Goal: Contribute content: Contribute content

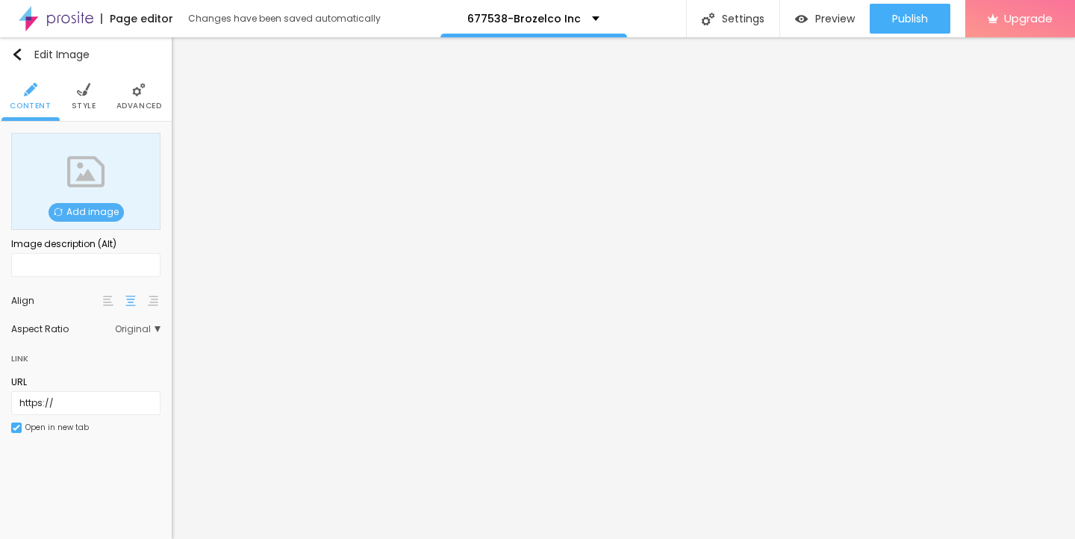
click at [93, 211] on span "Add image" at bounding box center [86, 212] width 75 height 19
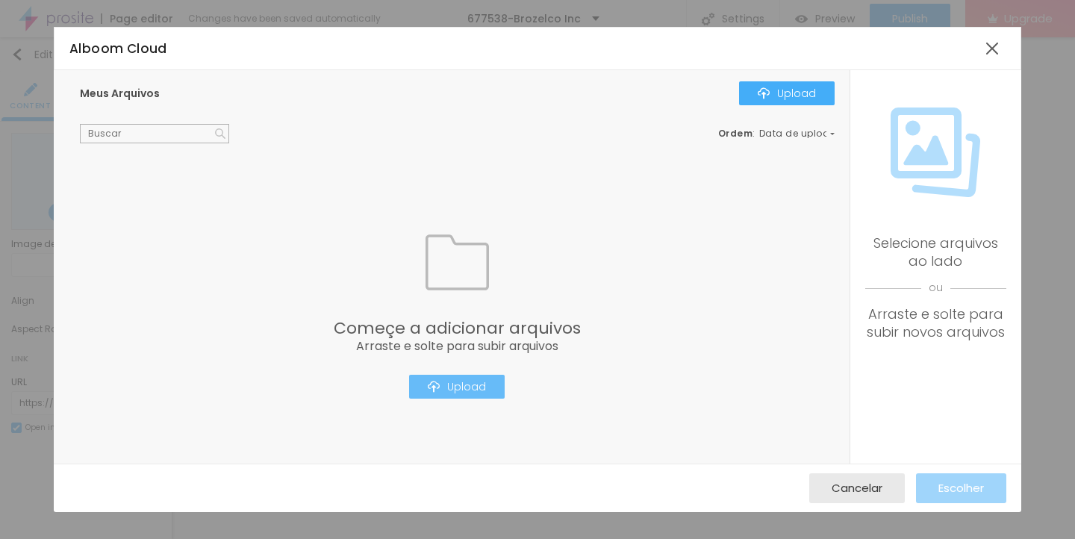
click at [449, 389] on div "Upload" at bounding box center [457, 387] width 58 height 12
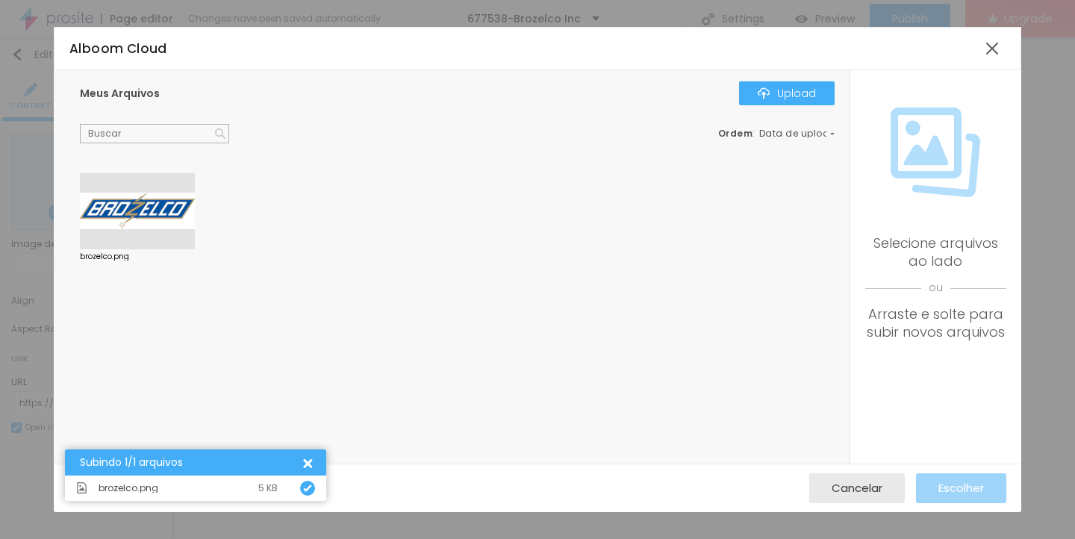
click at [126, 217] on div at bounding box center [137, 211] width 115 height 76
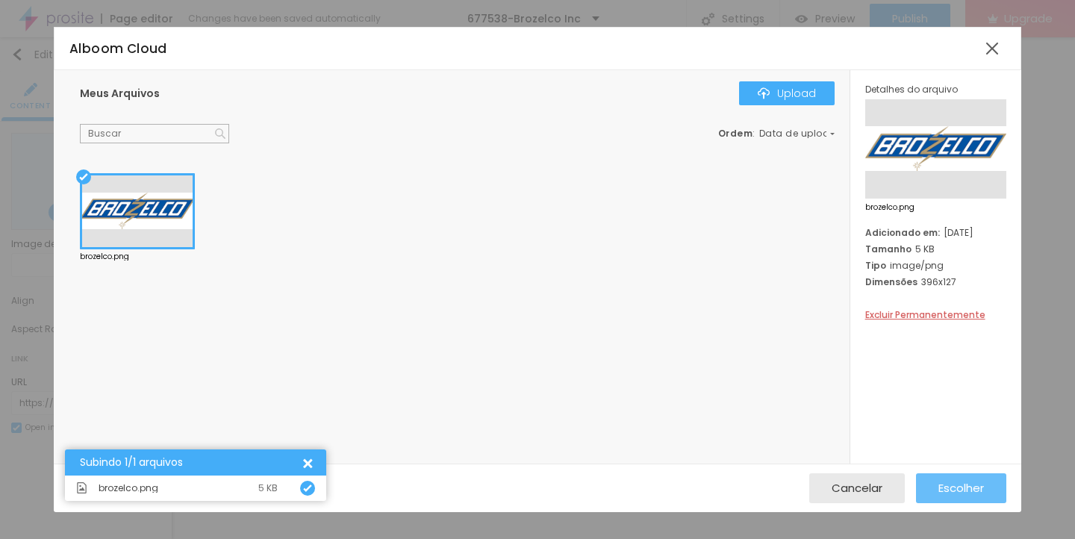
click at [943, 482] on span "Escolher" at bounding box center [962, 488] width 46 height 13
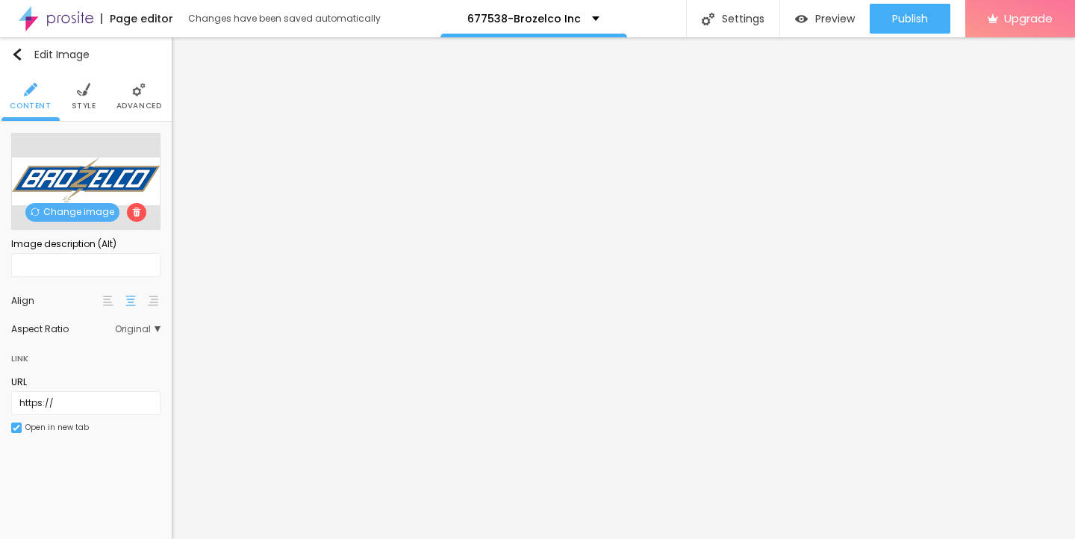
click at [82, 89] on img at bounding box center [83, 89] width 13 height 13
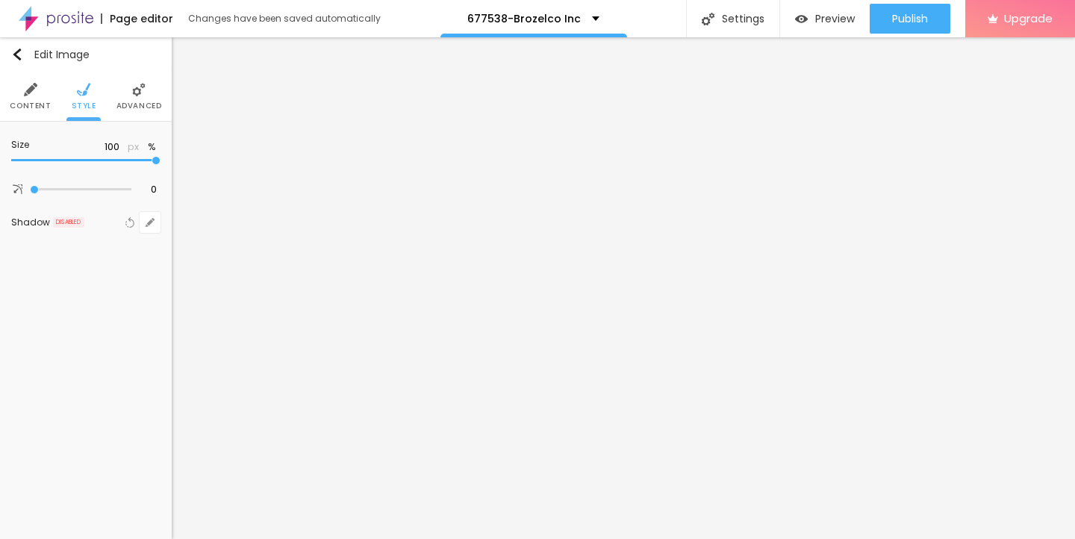
type input "95"
type input "90"
type input "80"
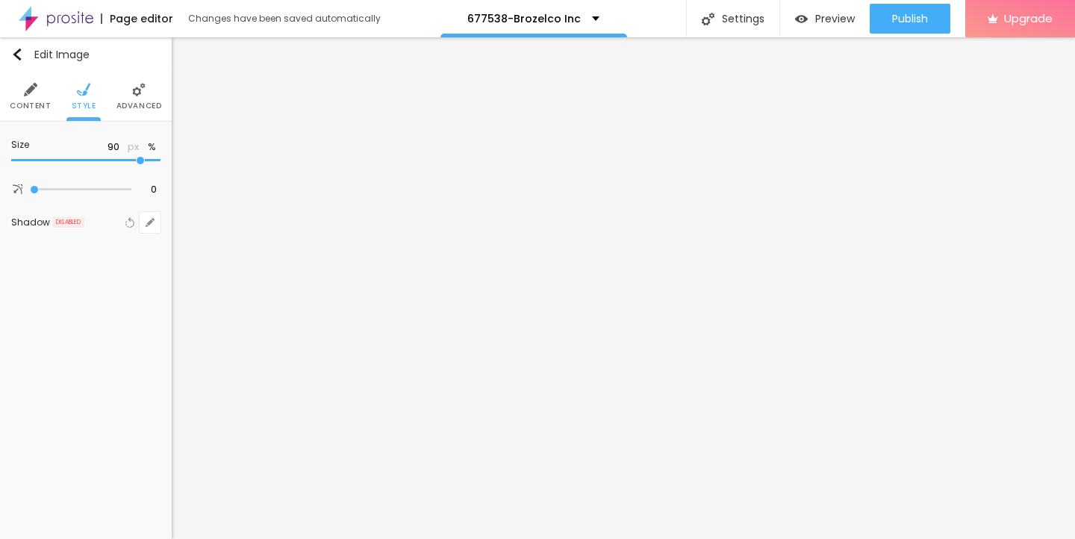
type input "80"
type input "75"
type input "70"
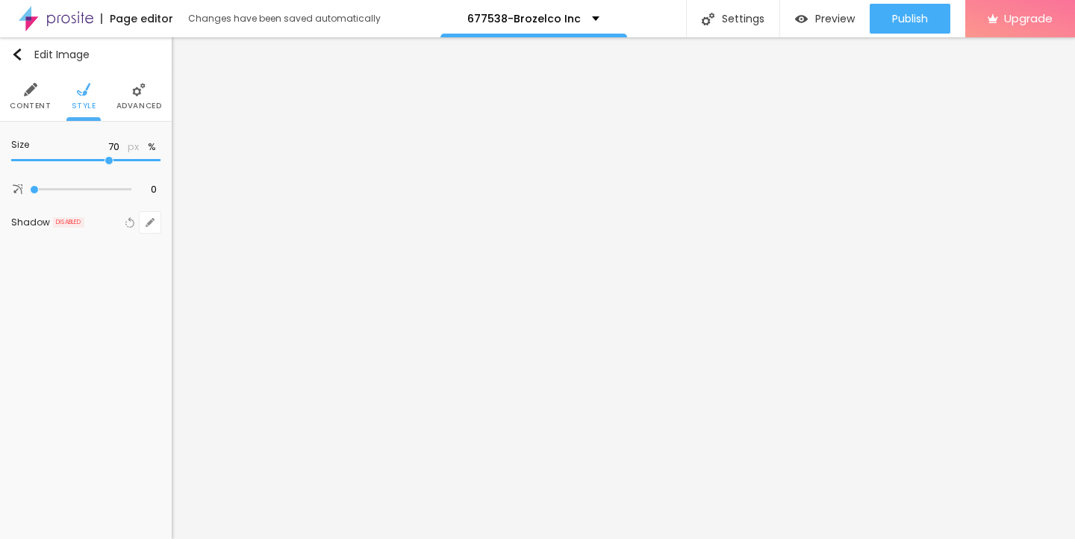
type input "60"
type input "55"
type input "50"
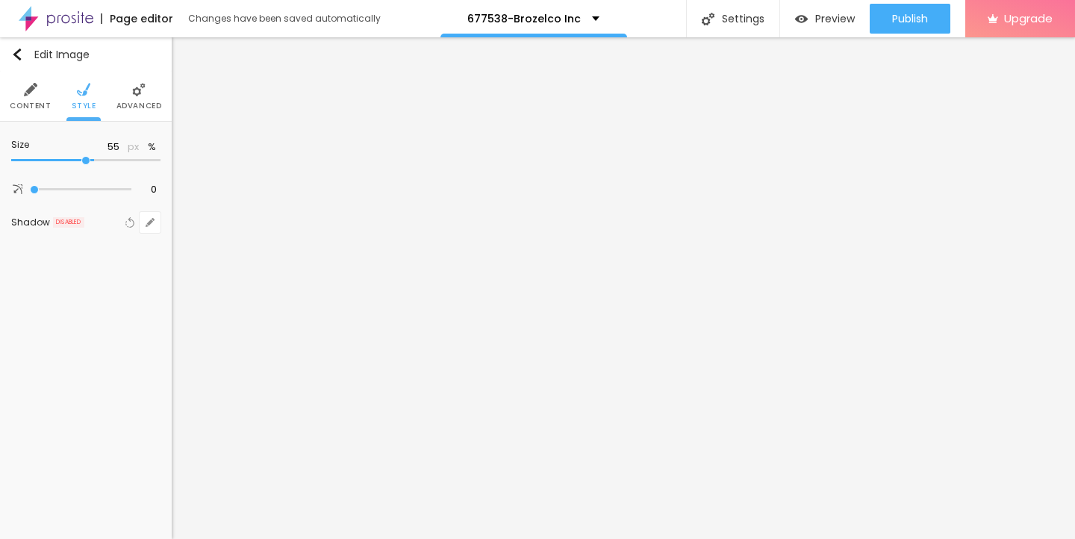
type input "50"
type input "45"
type input "40"
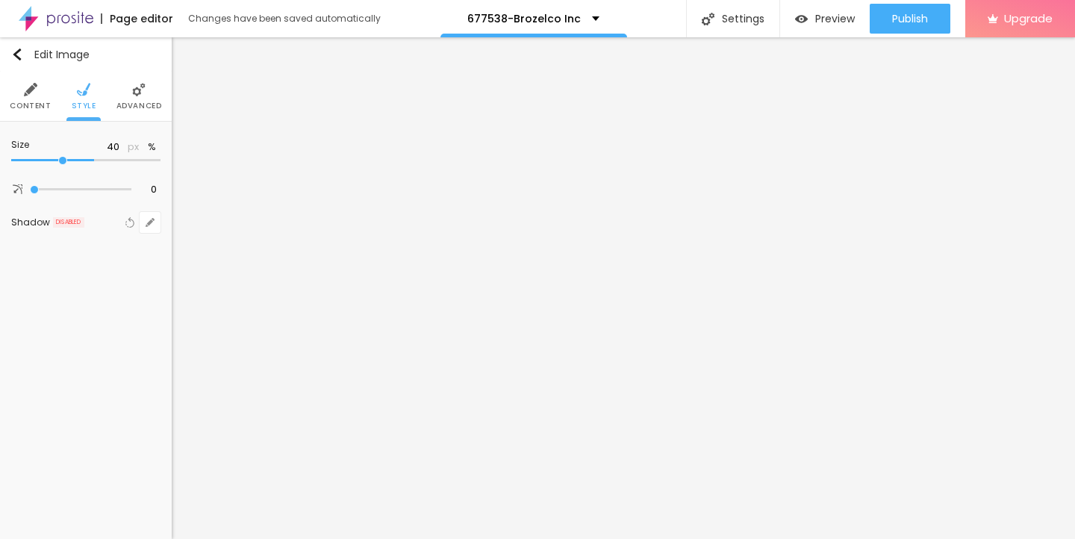
type input "35"
type input "30"
type input "25"
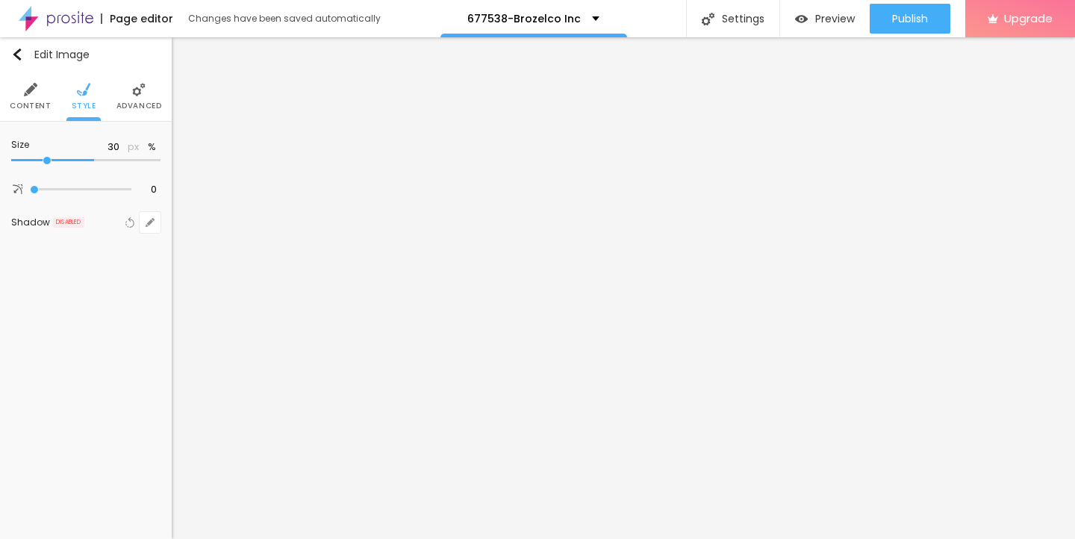
type input "25"
type input "20"
type input "15"
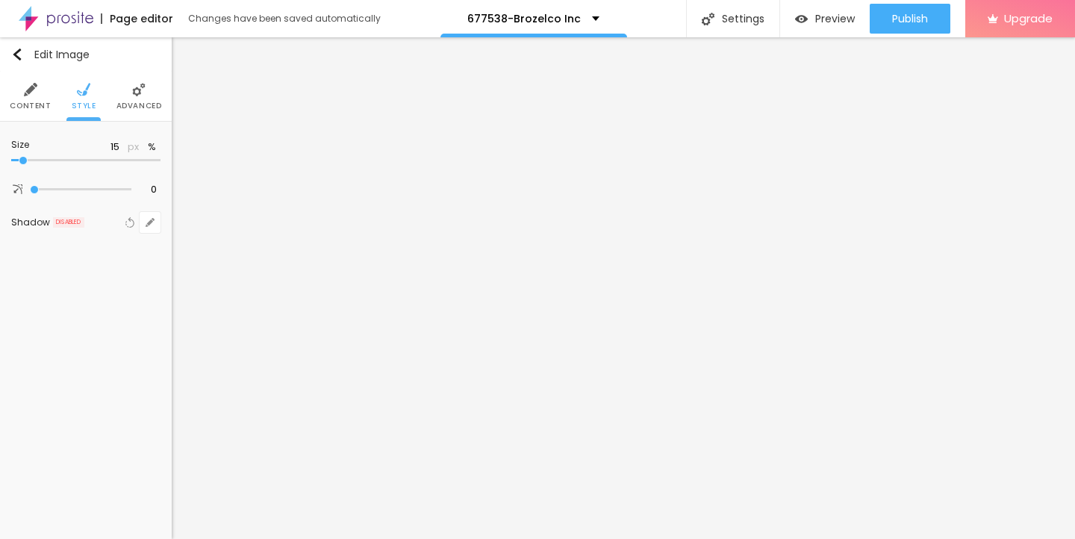
type input "10"
drag, startPoint x: 155, startPoint y: 159, endPoint x: 2, endPoint y: 160, distance: 153.1
type input "10"
click at [11, 160] on input "range" at bounding box center [85, 160] width 149 height 7
click at [19, 51] on img "button" at bounding box center [17, 55] width 12 height 12
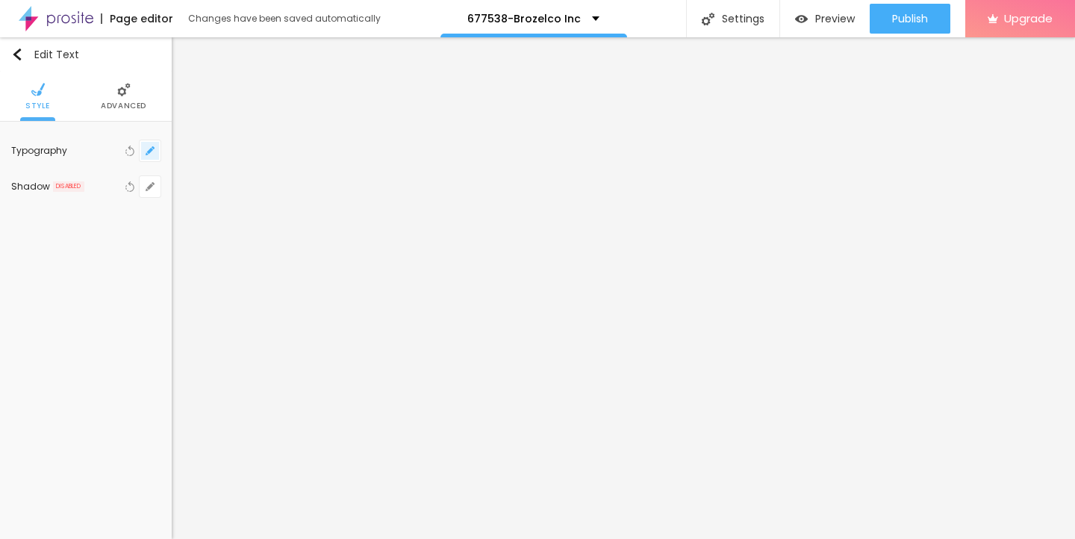
click at [146, 147] on icon "button" at bounding box center [150, 150] width 9 height 9
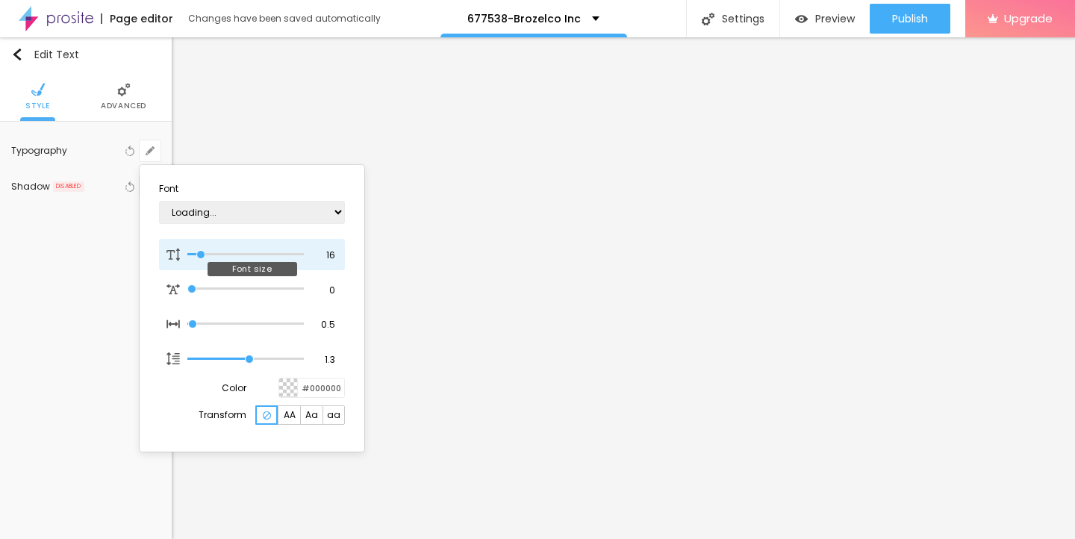
type input "1"
type input "19"
type input "1"
type input "21"
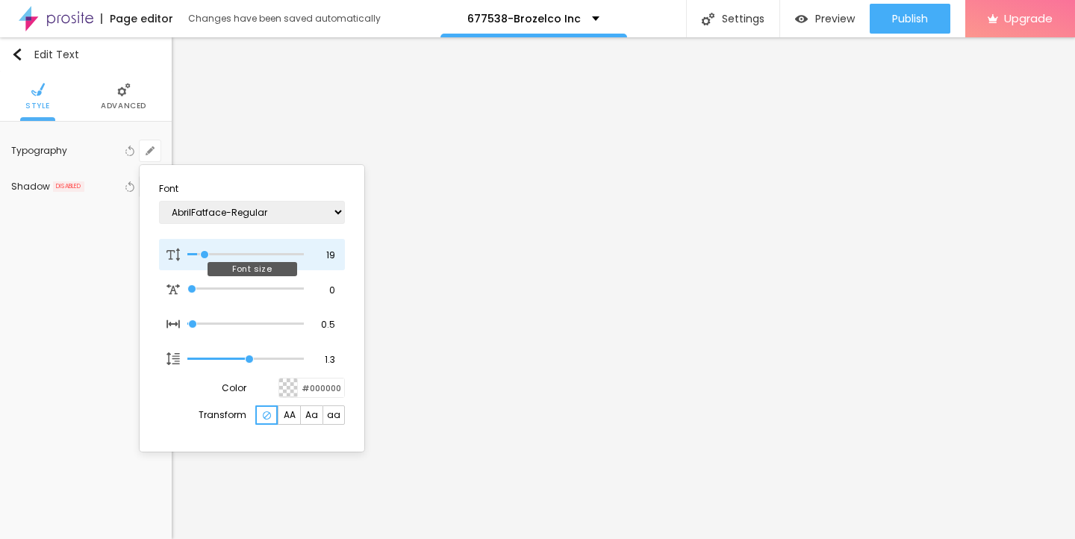
type input "21"
type input "1"
type input "23"
type input "1"
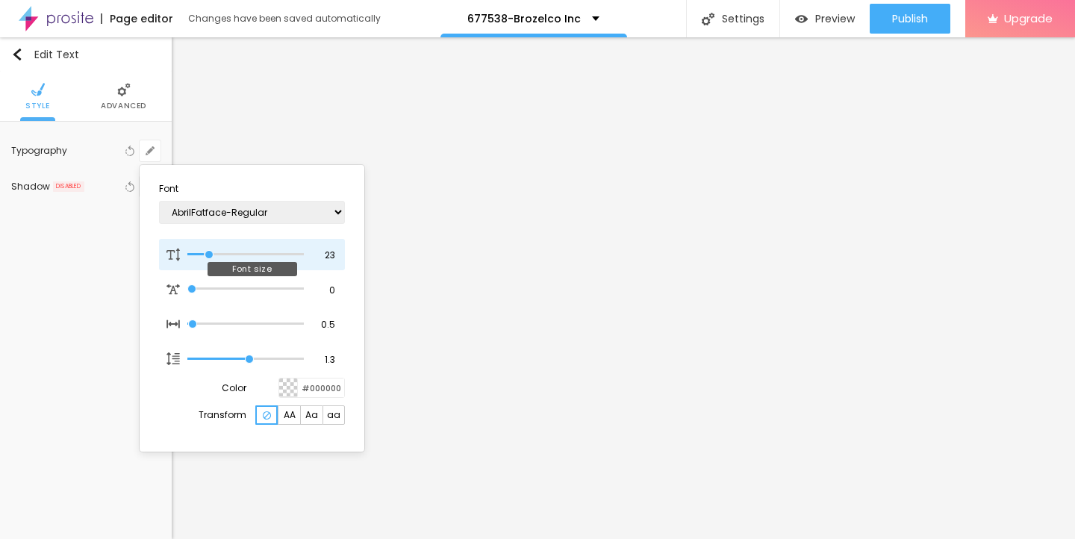
type input "24"
type input "1"
type input "25"
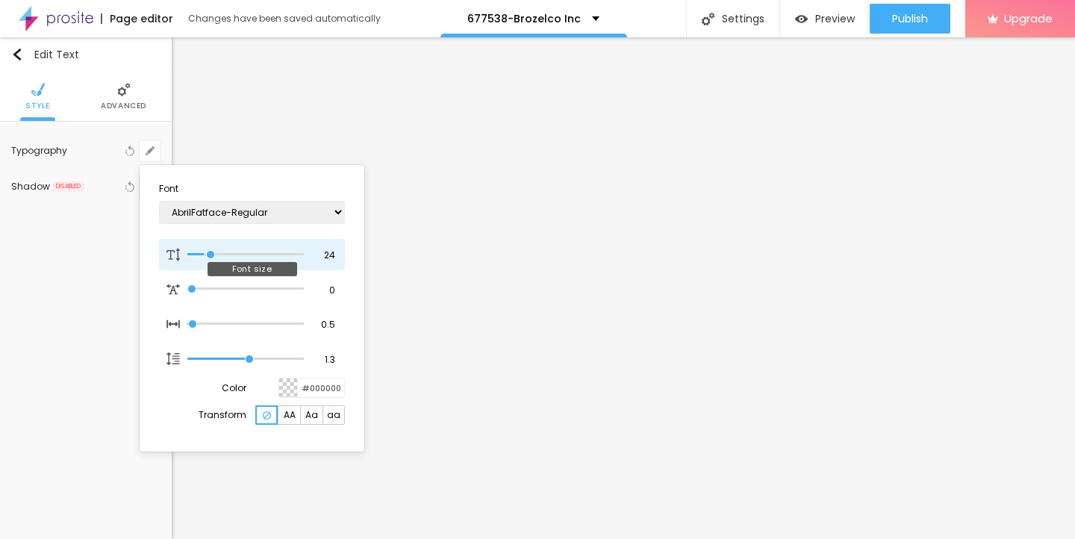
type input "1"
type input "26"
type input "1"
type input "27"
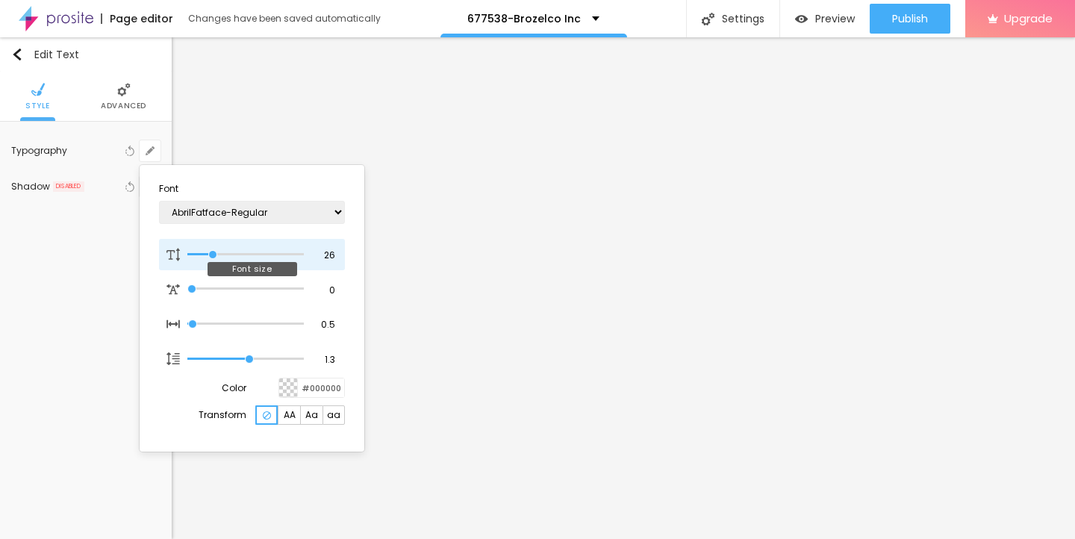
type input "27"
type input "1"
type input "29"
type input "1"
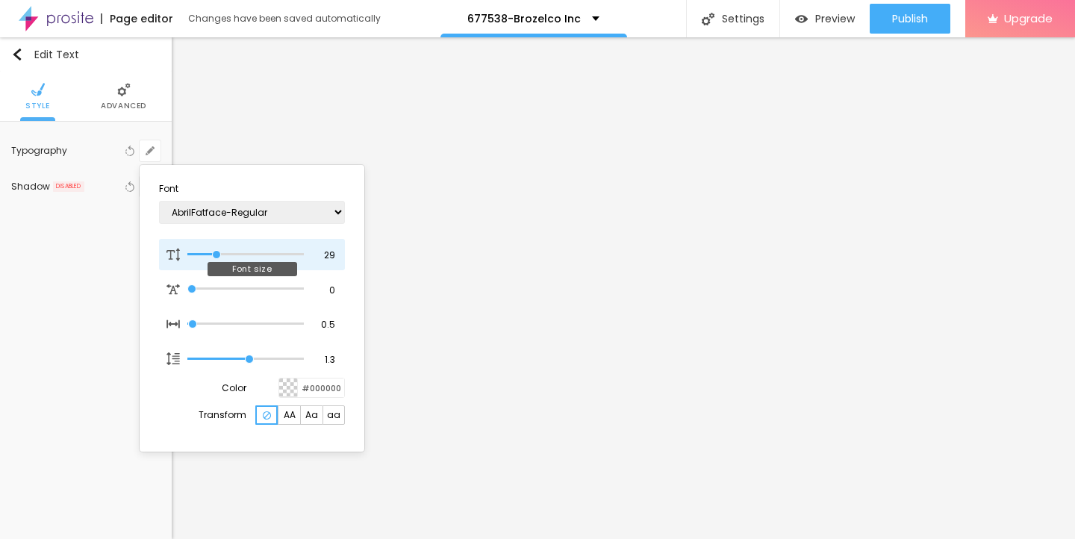
type input "28"
type input "1"
type input "27"
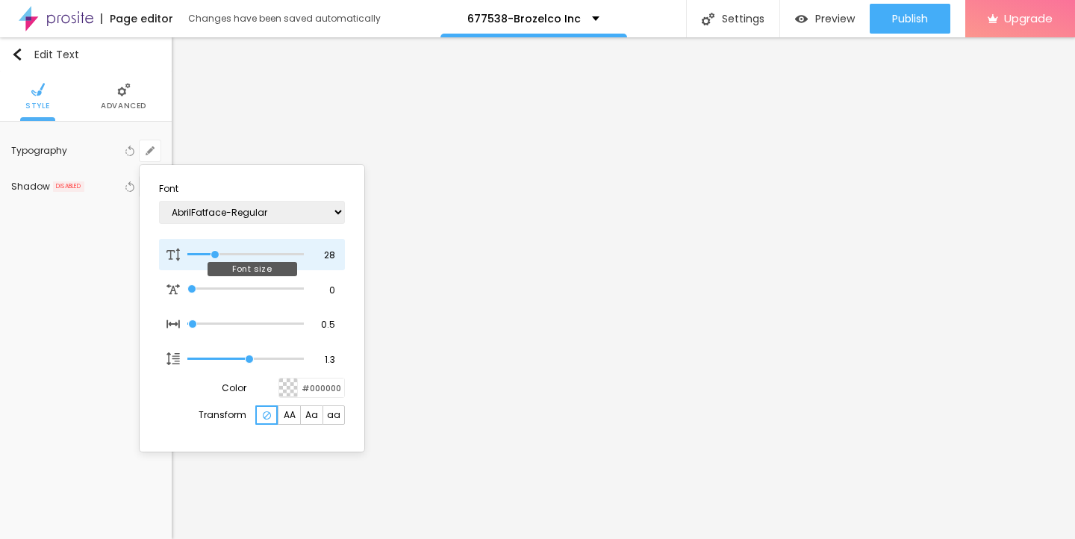
type input "1"
type input "26"
type input "1"
type input "25"
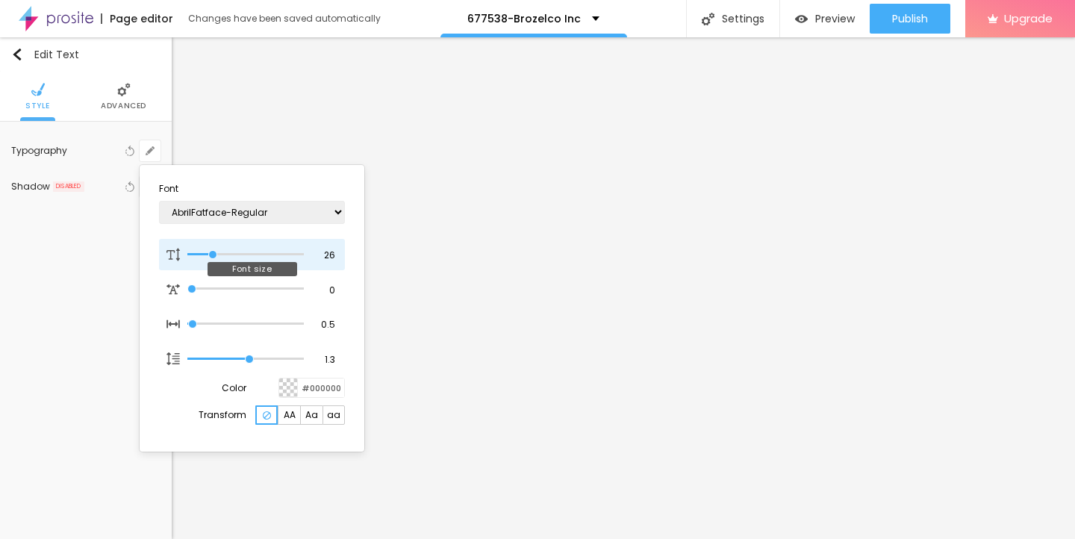
type input "25"
type input "1"
drag, startPoint x: 199, startPoint y: 250, endPoint x: 212, endPoint y: 250, distance: 12.7
type input "25"
click at [212, 251] on input "range" at bounding box center [245, 254] width 116 height 7
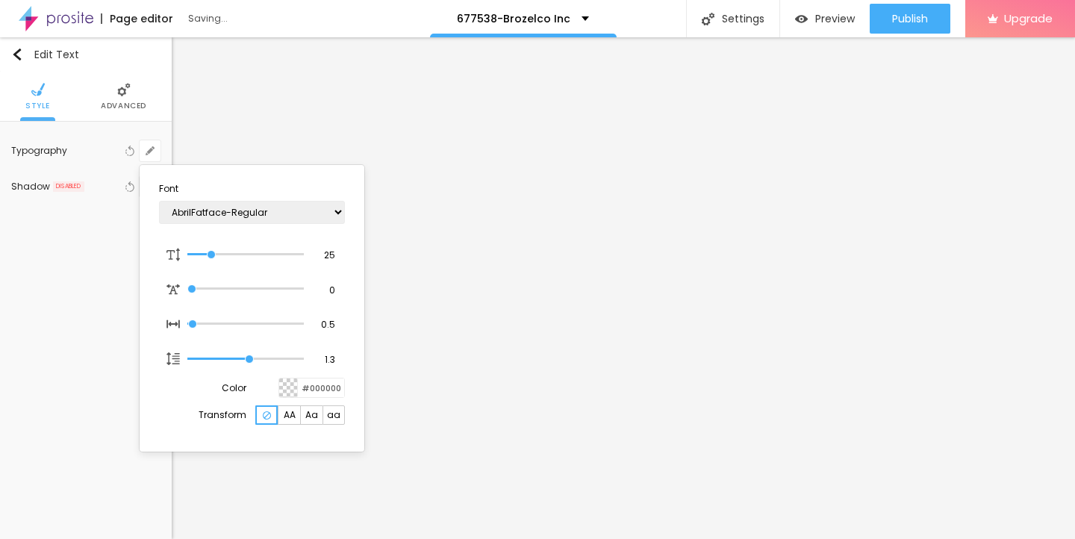
type input "1"
click at [431, 321] on div at bounding box center [537, 269] width 1075 height 539
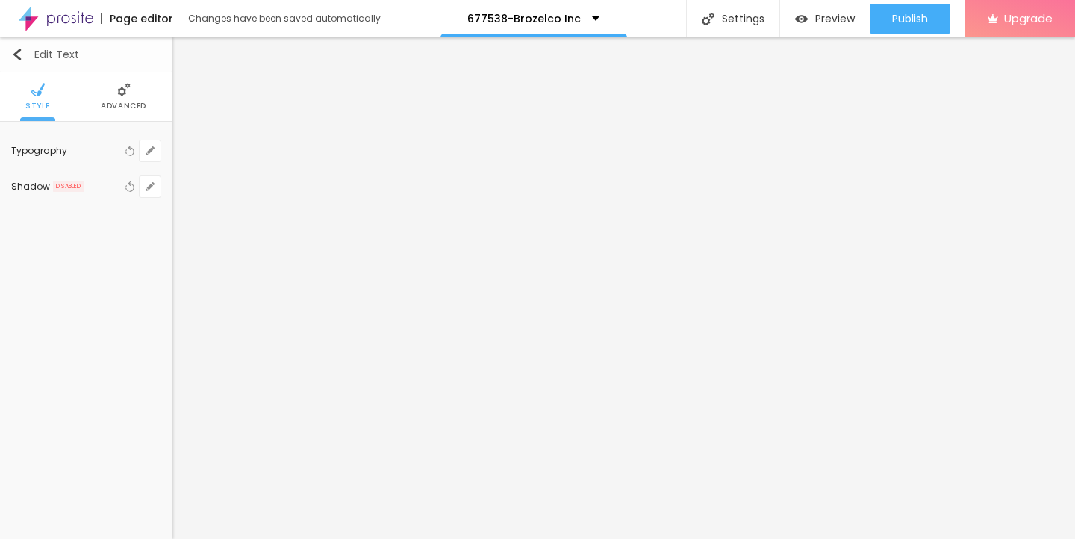
click at [13, 49] on img "button" at bounding box center [17, 55] width 12 height 12
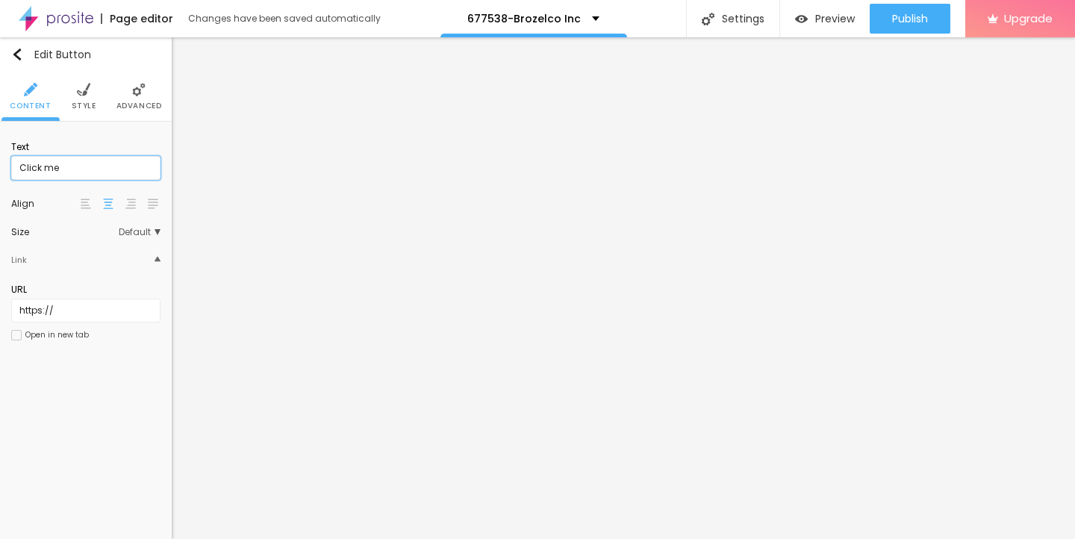
scroll to position [1, 0]
drag, startPoint x: 66, startPoint y: 170, endPoint x: 0, endPoint y: 170, distance: 65.7
click at [0, 170] on div "Text Click me Align Size Default Small Default Big Link URL https:// Open in ne…" at bounding box center [86, 246] width 172 height 248
paste input "→ VIEW DOCUMENT HERE"
type input "→ VIEW DOCUMENT HERE"
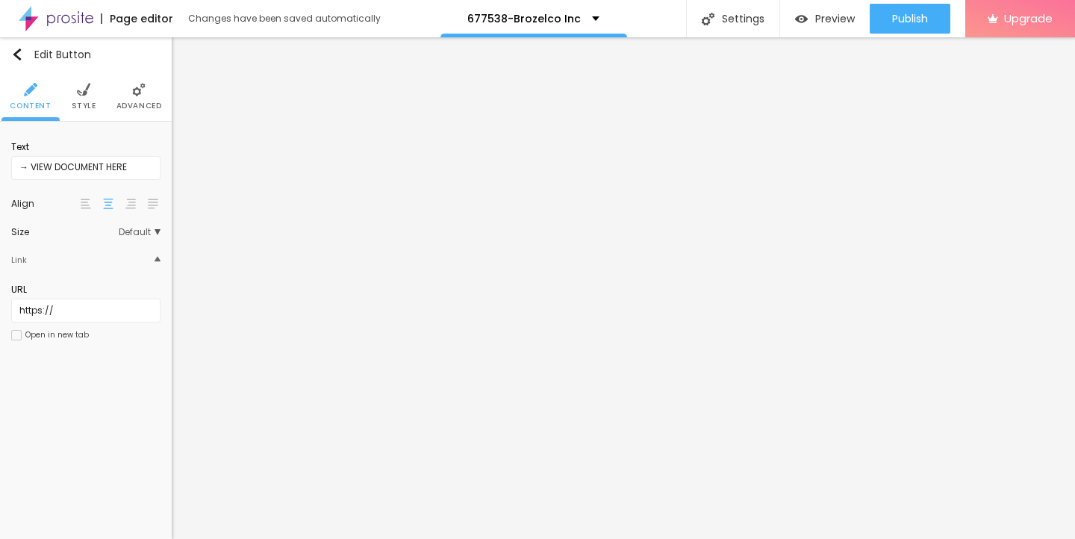
scroll to position [0, 0]
click at [62, 309] on input "https://" at bounding box center [85, 311] width 149 height 24
drag, startPoint x: 62, startPoint y: 309, endPoint x: 9, endPoint y: 308, distance: 53.0
click at [9, 308] on div "Text → VIEW DOCUMENT HERE Align Size Default Small Default Big Link URL https:/…" at bounding box center [86, 246] width 172 height 248
paste input "[DOMAIN_NAME]"
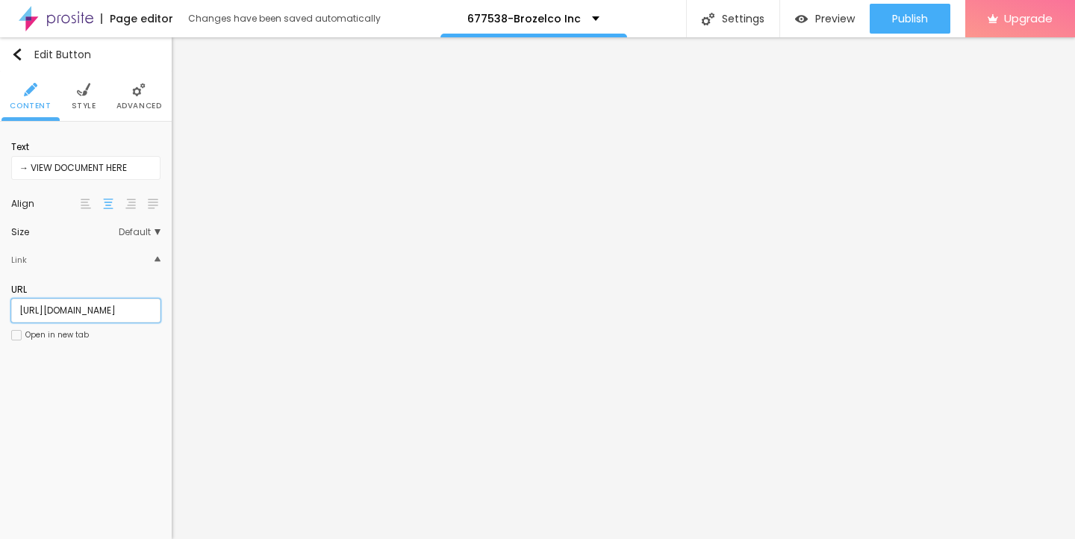
scroll to position [0, 2]
type input "[URL][DOMAIN_NAME]"
click at [80, 90] on img at bounding box center [83, 89] width 13 height 13
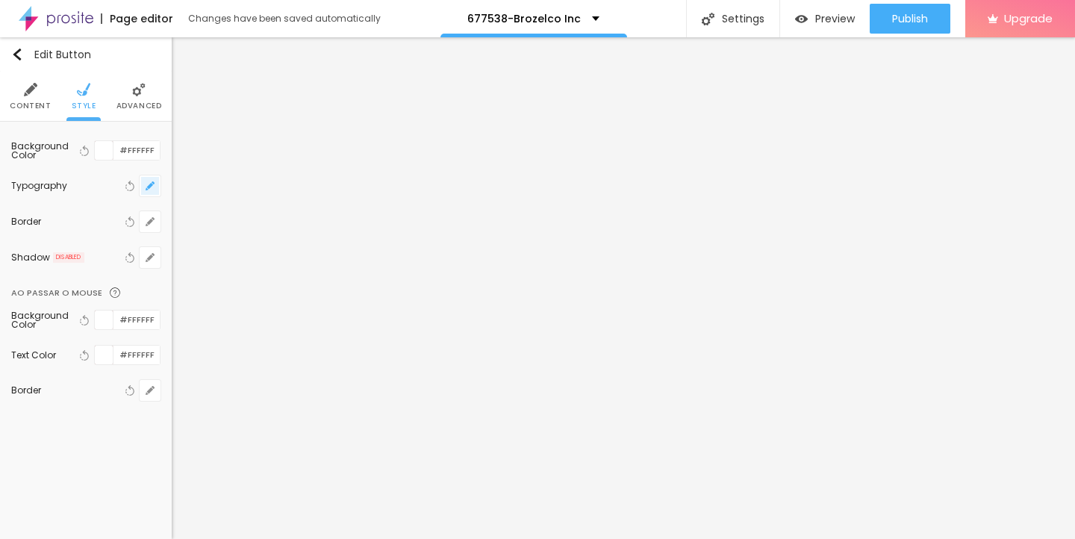
click at [147, 187] on icon "button" at bounding box center [150, 185] width 9 height 9
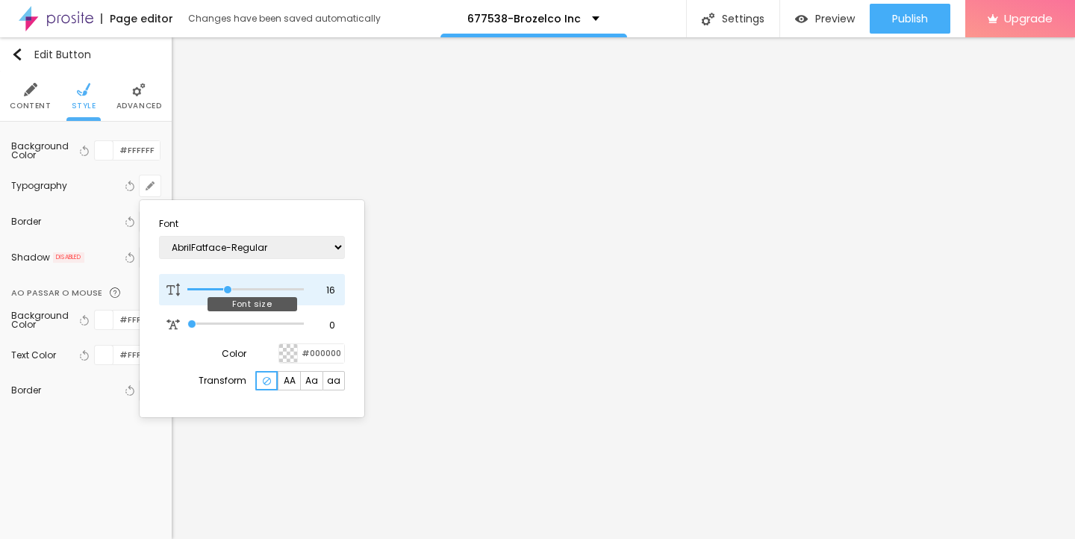
type input "17"
type input "18"
type input "19"
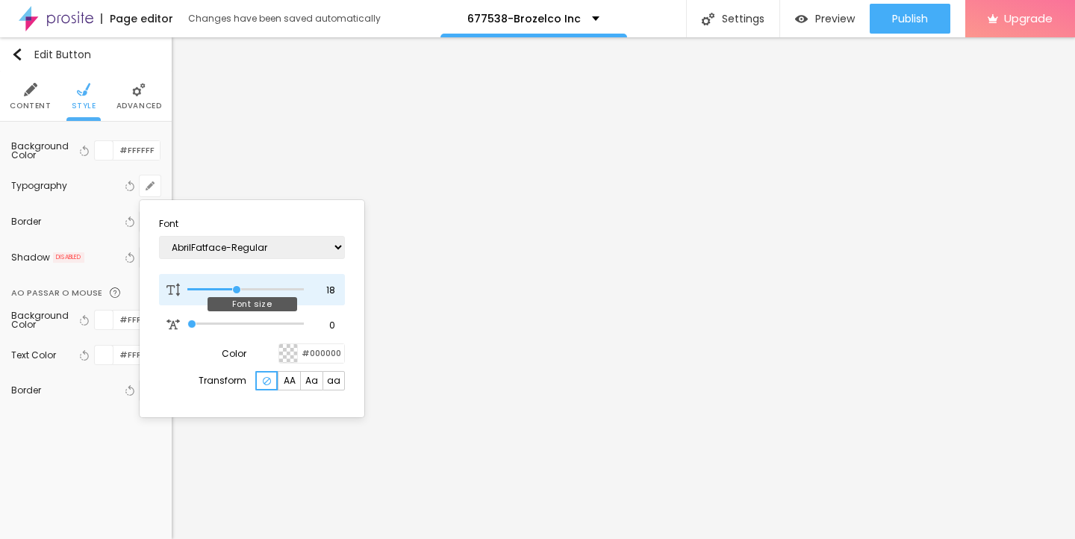
type input "19"
type input "20"
type input "21"
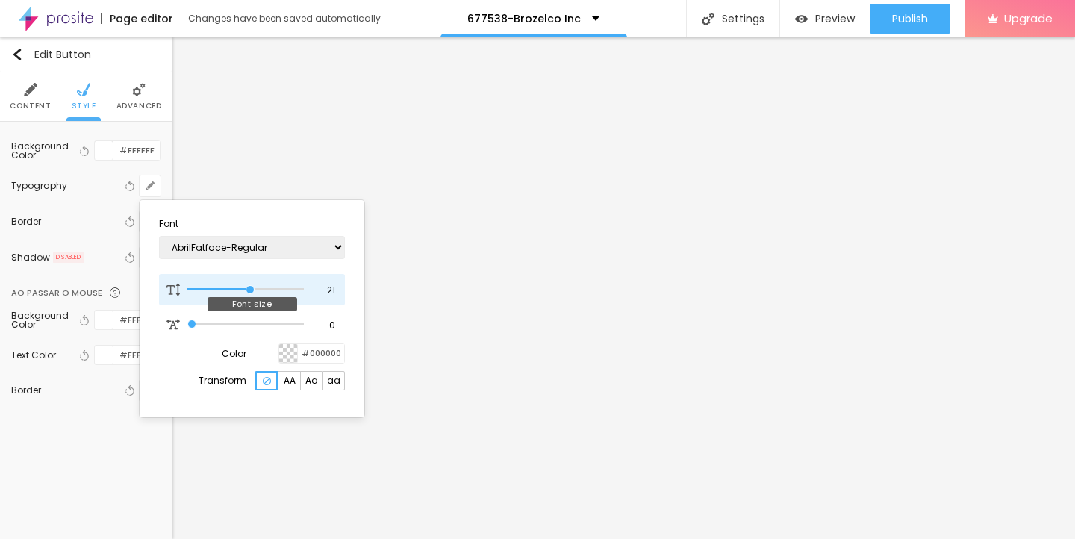
type input "22"
drag, startPoint x: 227, startPoint y: 289, endPoint x: 253, endPoint y: 288, distance: 26.1
type input "22"
click at [253, 288] on input "range" at bounding box center [245, 289] width 116 height 7
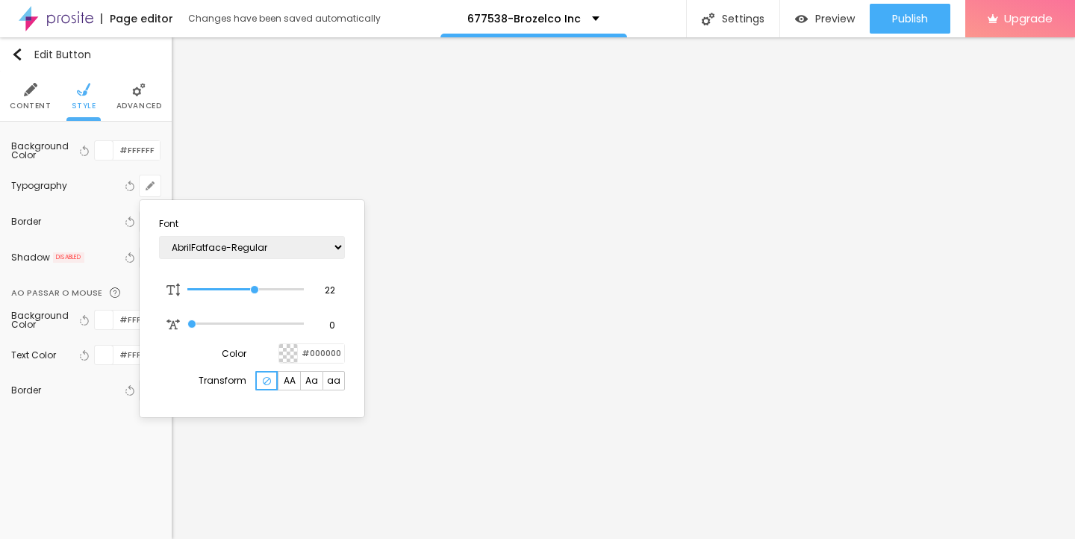
click at [441, 372] on div at bounding box center [537, 269] width 1075 height 539
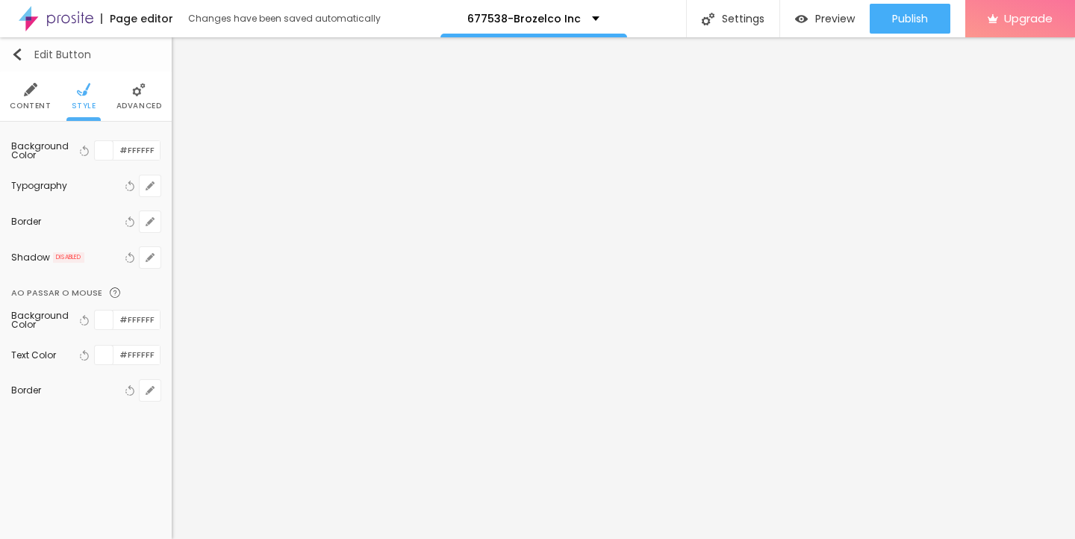
click at [19, 47] on button "Edit Button" at bounding box center [86, 54] width 172 height 34
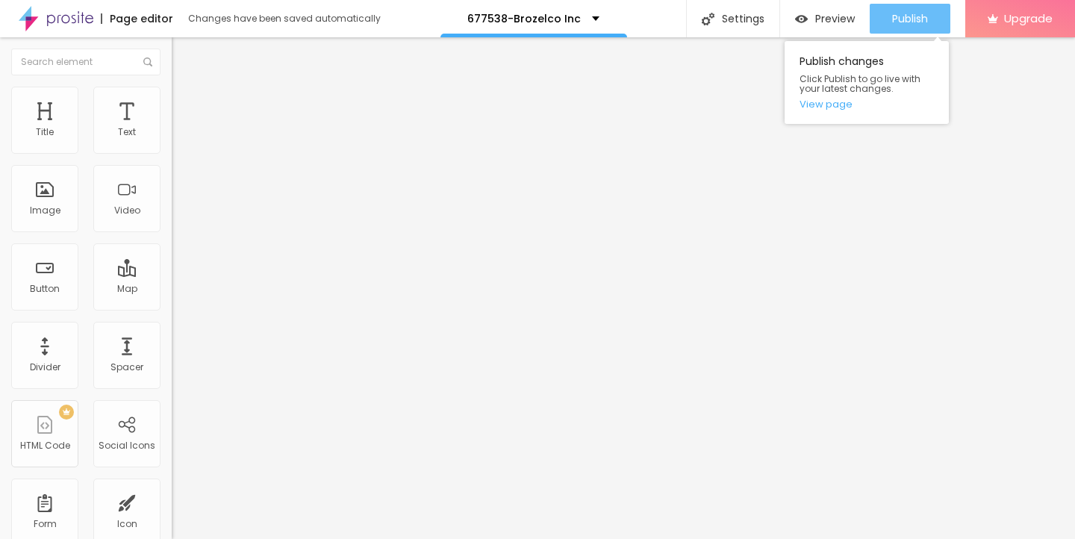
click at [903, 15] on span "Publish" at bounding box center [910, 19] width 36 height 12
